Goal: Task Accomplishment & Management: Complete application form

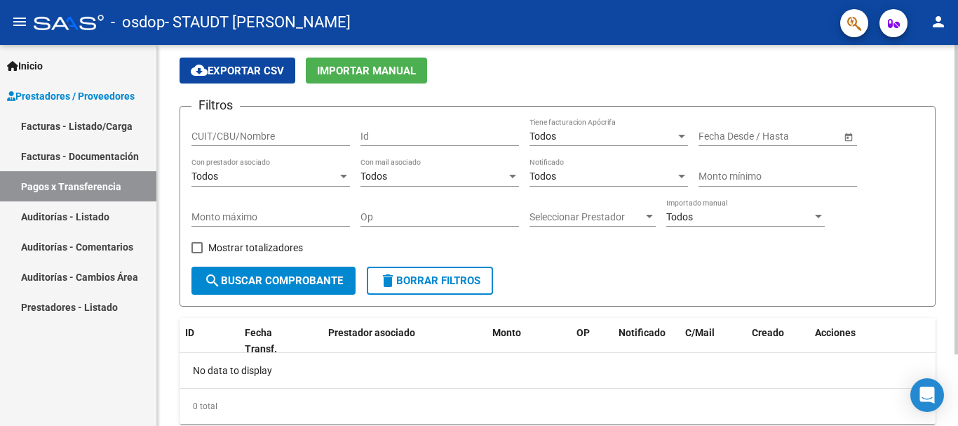
scroll to position [88, 0]
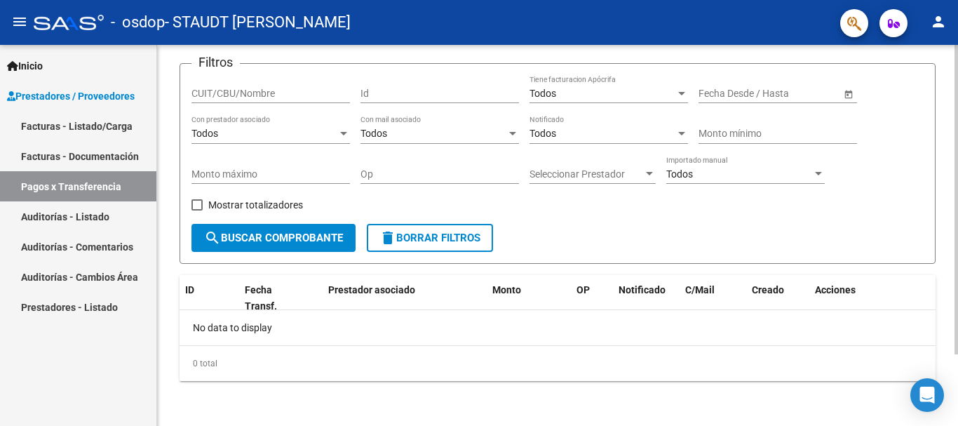
click at [957, 270] on div at bounding box center [956, 270] width 4 height 309
click at [957, 299] on div at bounding box center [956, 270] width 4 height 309
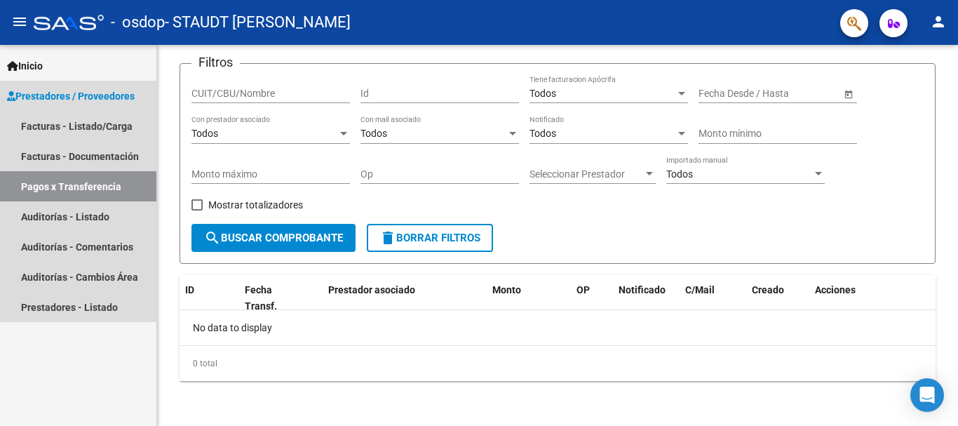
click at [62, 91] on span "Prestadores / Proveedores" at bounding box center [71, 95] width 128 height 15
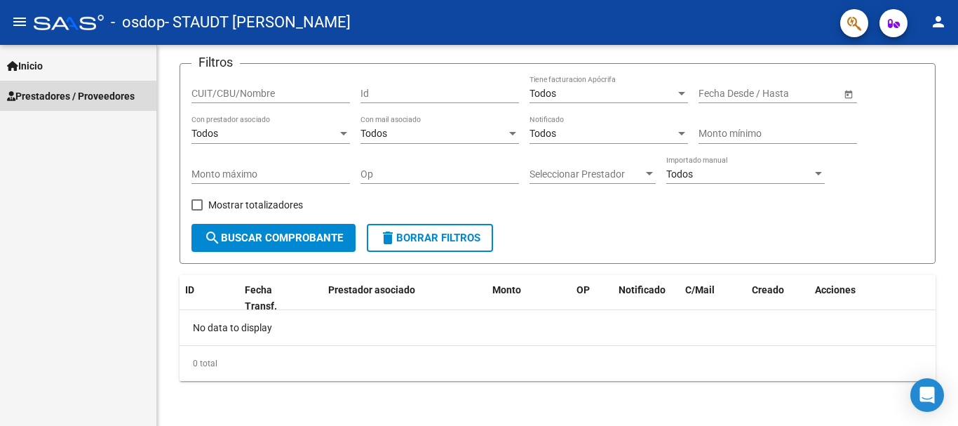
click at [62, 91] on span "Prestadores / Proveedores" at bounding box center [71, 95] width 128 height 15
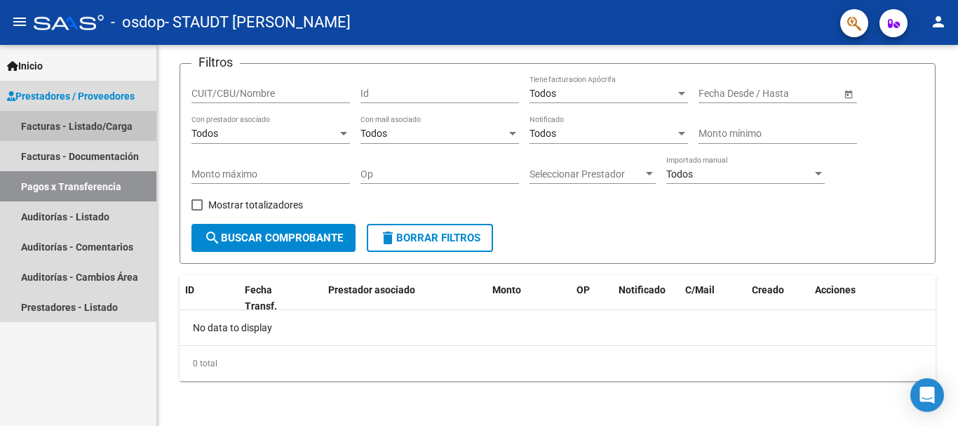
click at [66, 125] on link "Facturas - Listado/Carga" at bounding box center [78, 126] width 156 height 30
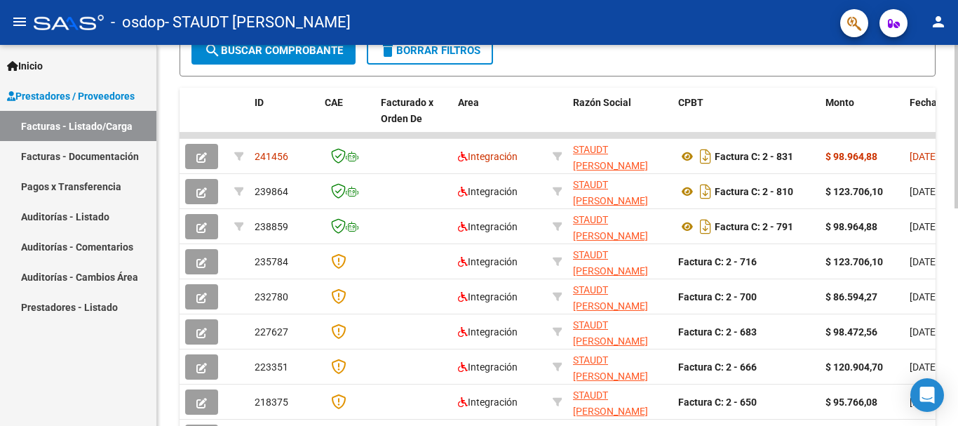
scroll to position [367, 0]
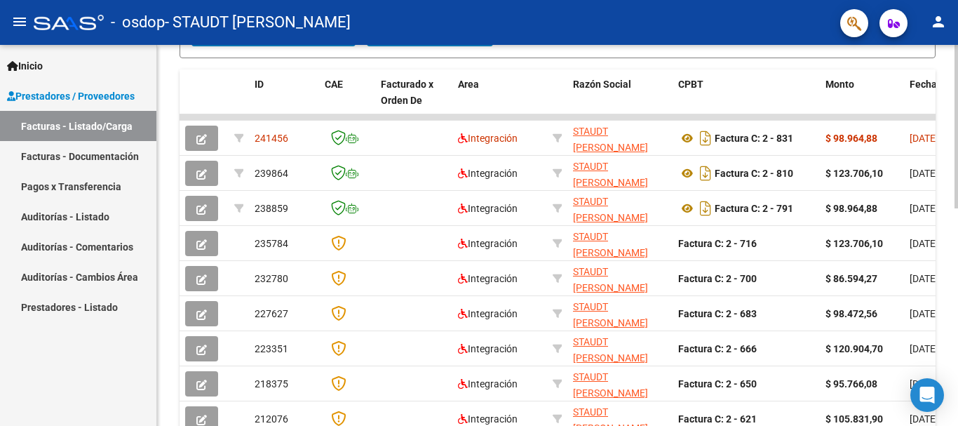
click at [957, 264] on div at bounding box center [956, 286] width 4 height 163
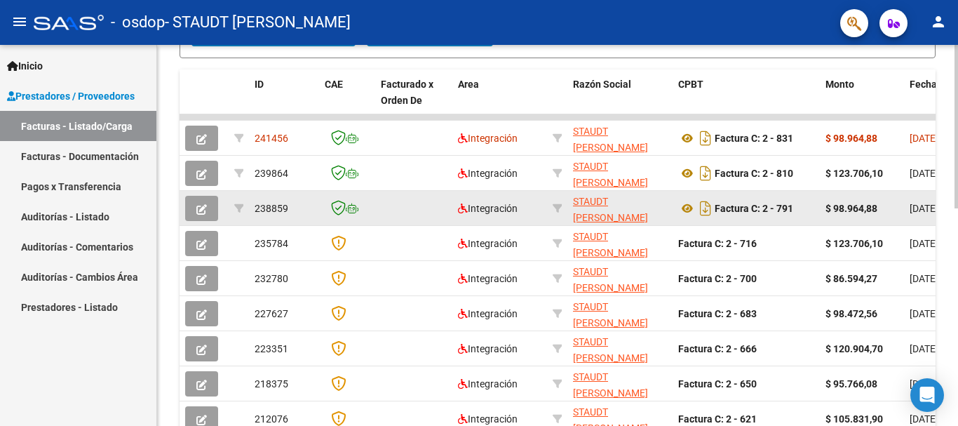
click at [203, 205] on icon "button" at bounding box center [201, 209] width 11 height 11
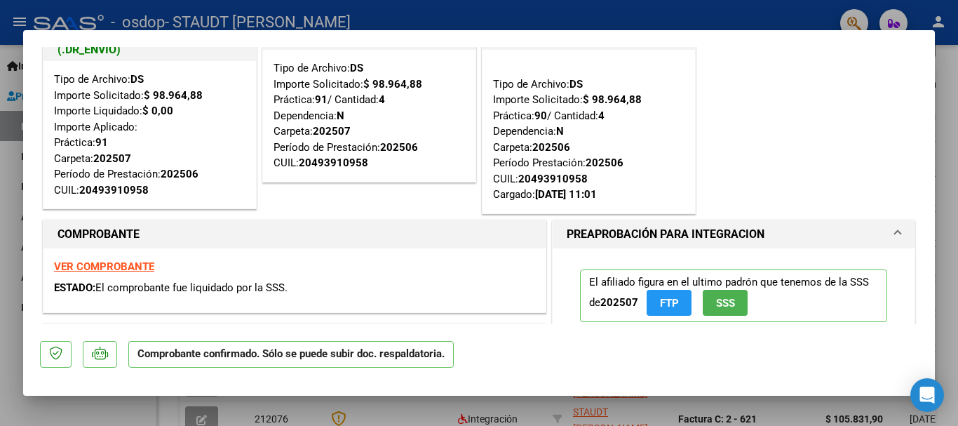
scroll to position [0, 0]
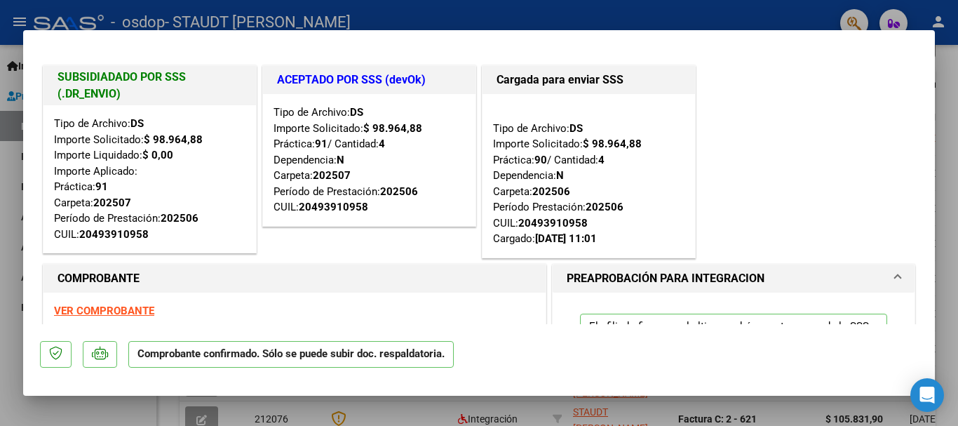
click at [954, 70] on div at bounding box center [479, 213] width 958 height 426
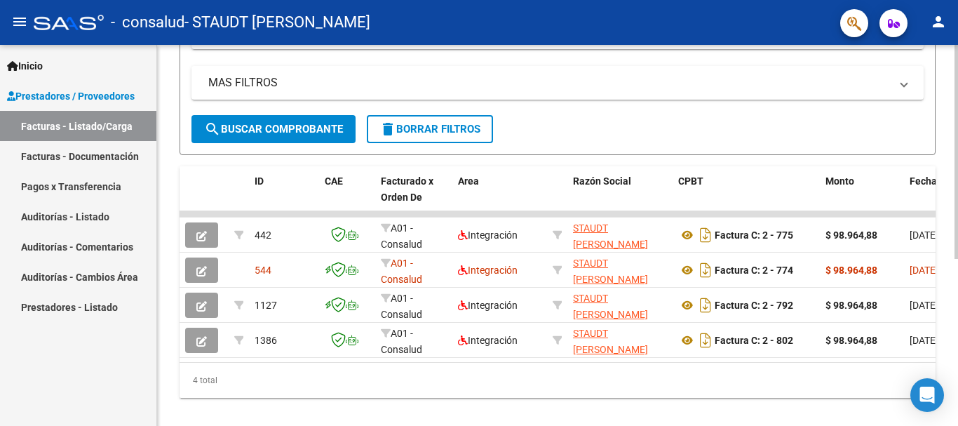
scroll to position [289, 0]
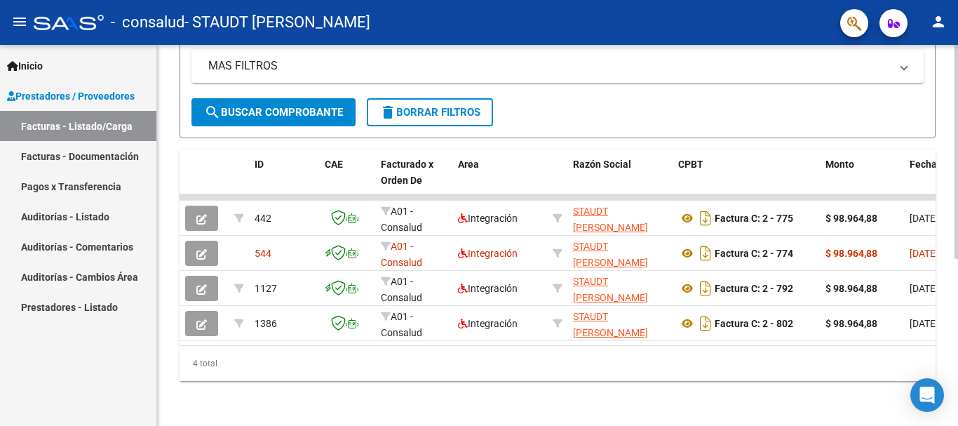
click at [957, 277] on div at bounding box center [956, 319] width 4 height 214
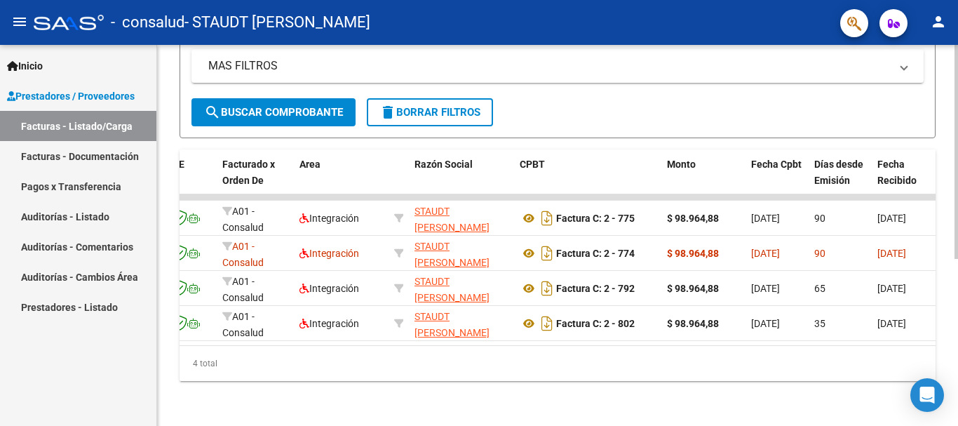
scroll to position [0, 0]
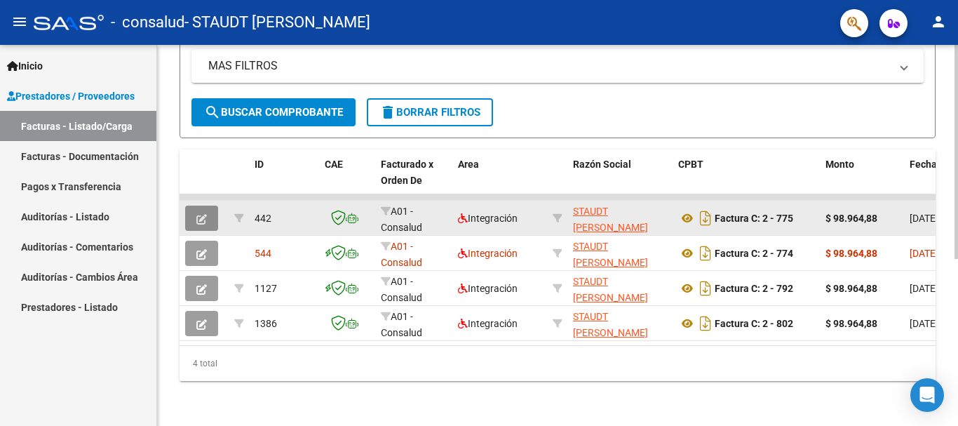
click at [198, 214] on icon "button" at bounding box center [201, 219] width 11 height 11
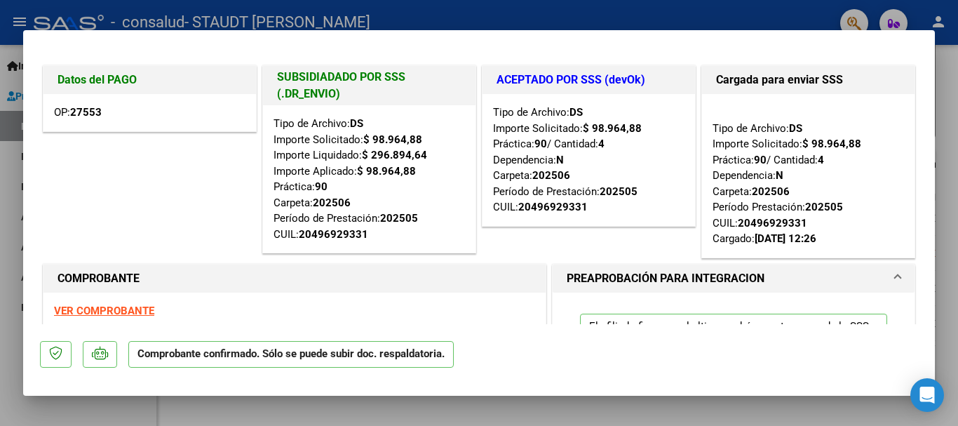
click at [949, 80] on div at bounding box center [479, 213] width 958 height 426
click at [949, 80] on div "Video tutorial PRESTADORES -> Listado de CPBTs Emitidos por Prestadores / Prove…" at bounding box center [557, 91] width 801 height 667
type input "$ 0,00"
